Goal: Transaction & Acquisition: Purchase product/service

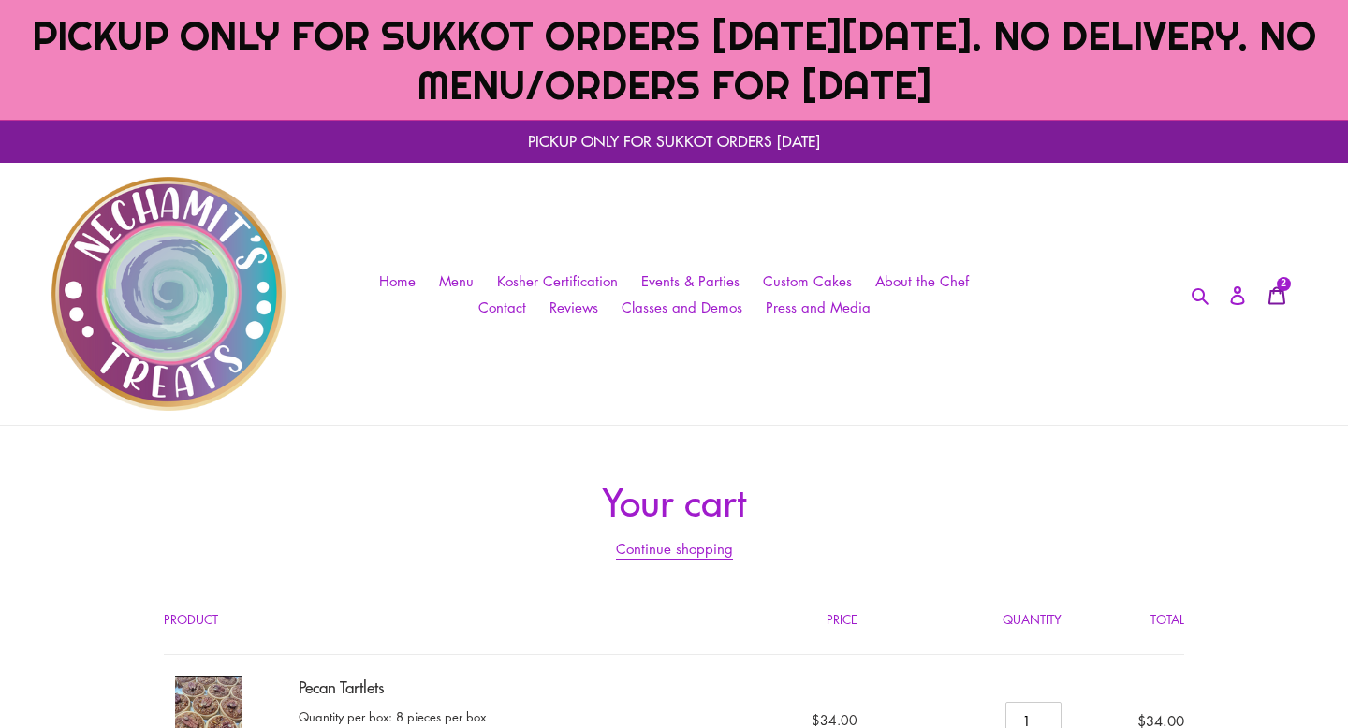
click at [1277, 298] on icon at bounding box center [1277, 295] width 19 height 19
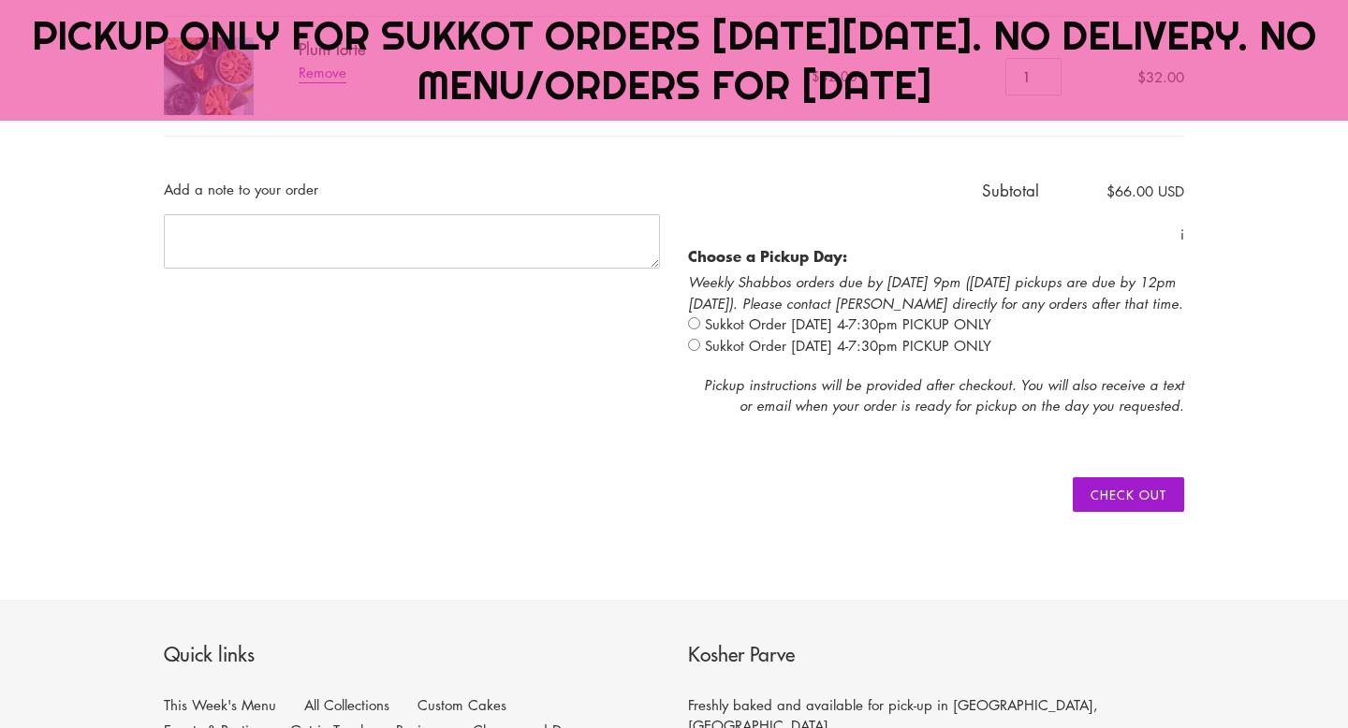
scroll to position [773, 0]
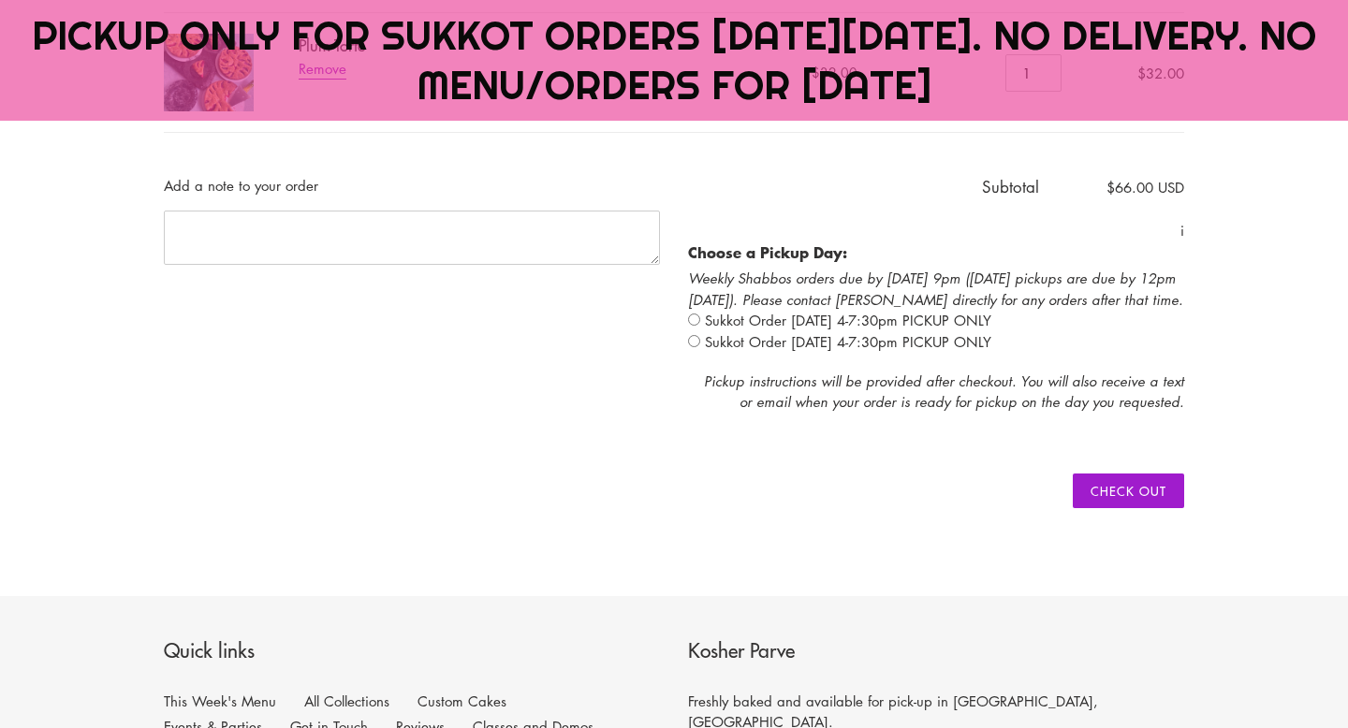
click at [695, 338] on input "radio" at bounding box center [694, 341] width 12 height 12
radio input "true"
click at [1124, 485] on input "Check out" at bounding box center [1128, 492] width 111 height 36
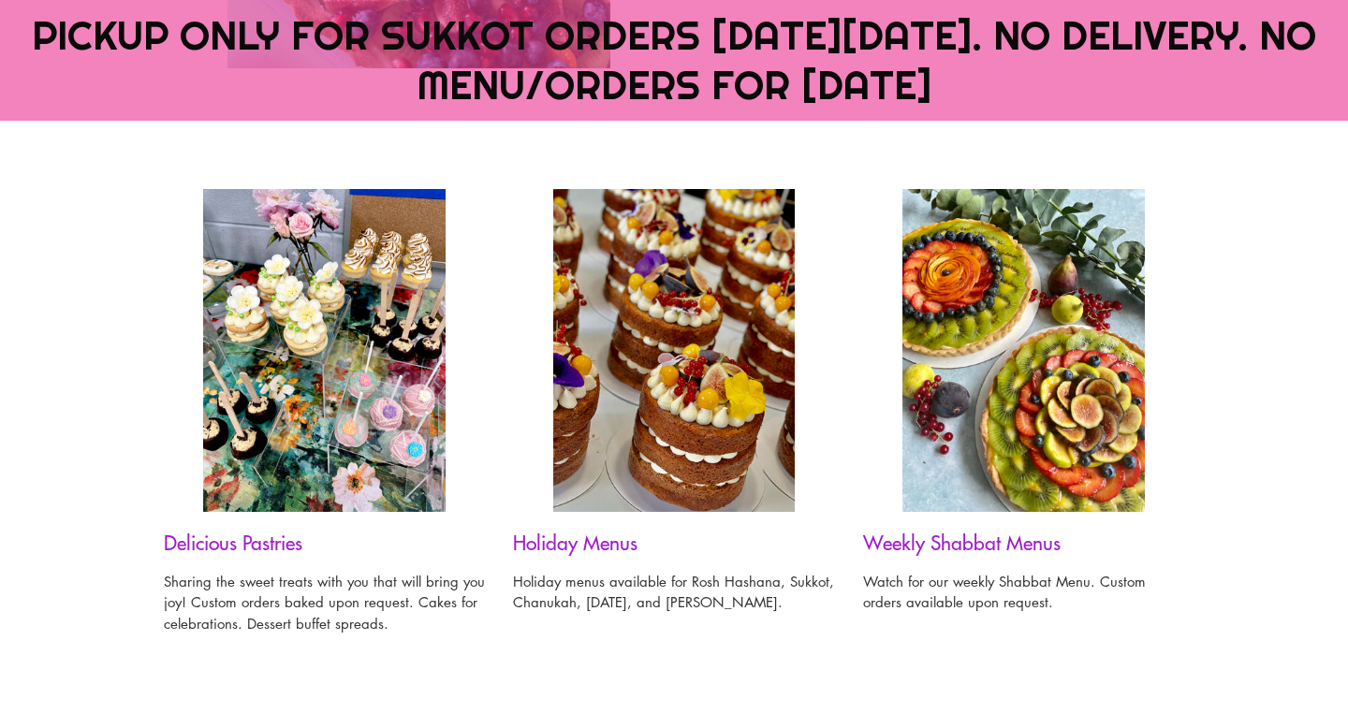
scroll to position [952, 0]
